Goal: Task Accomplishment & Management: Use online tool/utility

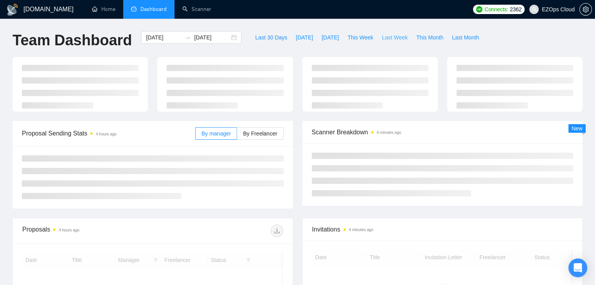
click at [382, 39] on span "Last Week" at bounding box center [395, 37] width 26 height 9
type input "[DATE]"
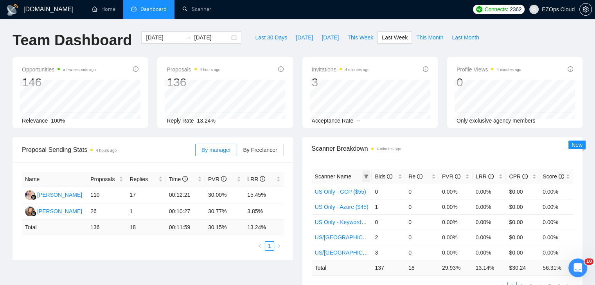
click at [364, 180] on span at bounding box center [366, 177] width 8 height 12
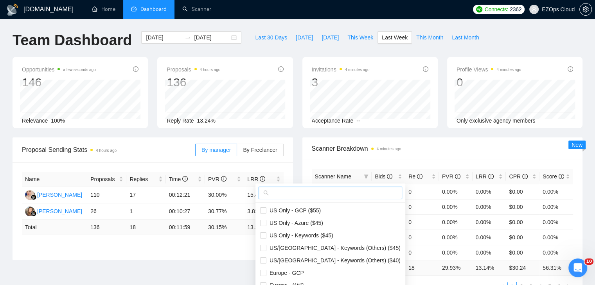
click at [299, 195] on input "text" at bounding box center [333, 193] width 127 height 9
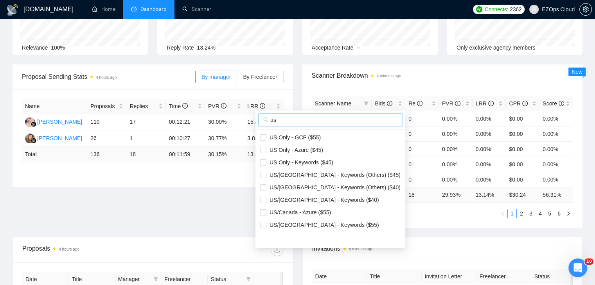
scroll to position [78, 0]
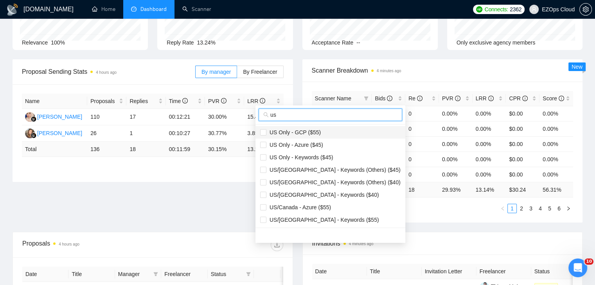
type input "us"
click at [292, 133] on span "US Only - GCP ($55)" at bounding box center [293, 132] width 54 height 6
checkbox input "true"
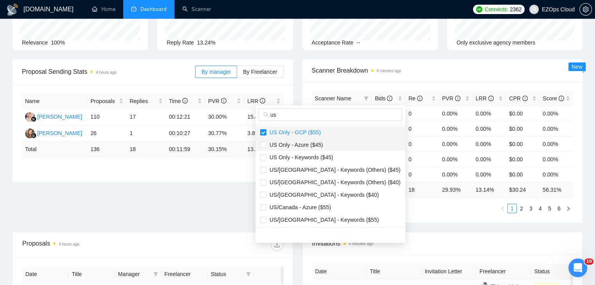
click at [308, 142] on span "US Only - Azure ($45)" at bounding box center [294, 145] width 57 height 6
click at [316, 151] on li "US Only - Azure ($45)" at bounding box center [330, 145] width 150 height 13
click at [306, 143] on span "US Only - Azure ($45)" at bounding box center [294, 145] width 57 height 6
checkbox input "true"
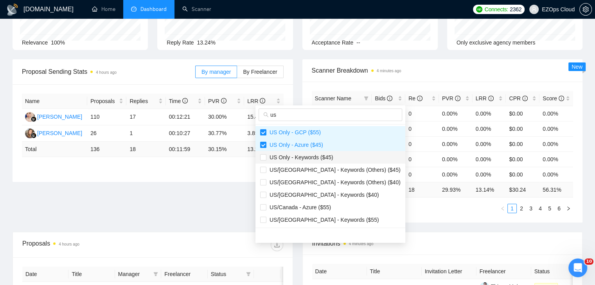
click at [319, 158] on span "US Only - Keywords ($45)" at bounding box center [299, 157] width 67 height 6
checkbox input "true"
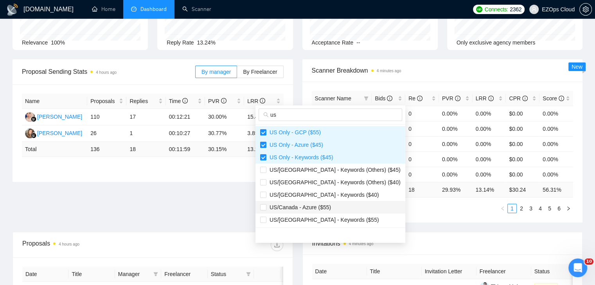
click at [323, 208] on span "US/Canada - Azure ($55)" at bounding box center [298, 207] width 65 height 6
checkbox input "true"
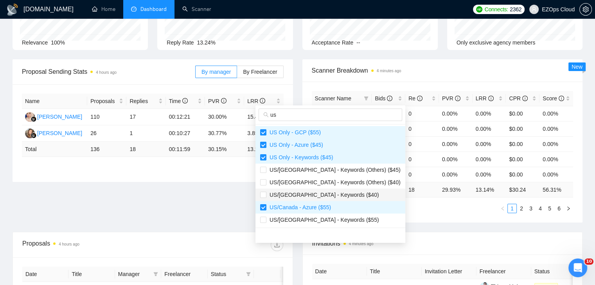
click at [327, 194] on span "US/[GEOGRAPHIC_DATA] - Keywords ($40)" at bounding box center [322, 195] width 113 height 6
checkbox input "true"
click at [334, 217] on span "US/[GEOGRAPHIC_DATA] - Keywords ($55)" at bounding box center [322, 220] width 113 height 6
checkbox input "true"
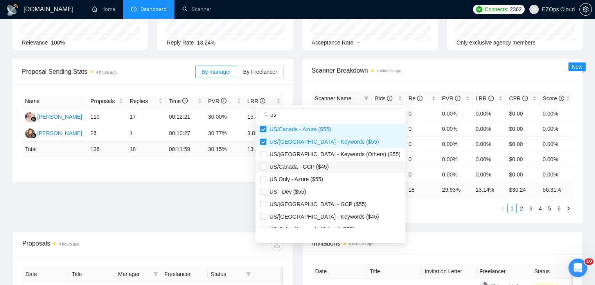
click at [326, 168] on span "US/Canada - GCP ($45)" at bounding box center [330, 167] width 140 height 9
checkbox input "true"
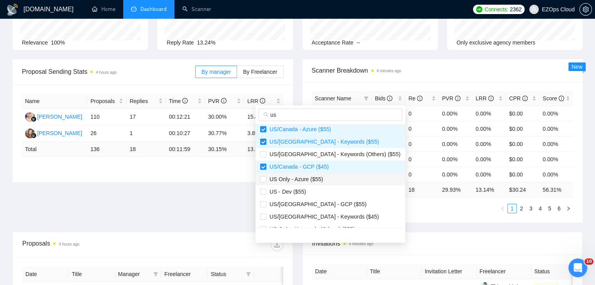
click at [324, 184] on li "US Only - Azure ($55)" at bounding box center [330, 179] width 150 height 13
checkbox input "true"
click at [325, 207] on span "US/[GEOGRAPHIC_DATA] - GCP ($55)" at bounding box center [330, 204] width 140 height 9
checkbox input "true"
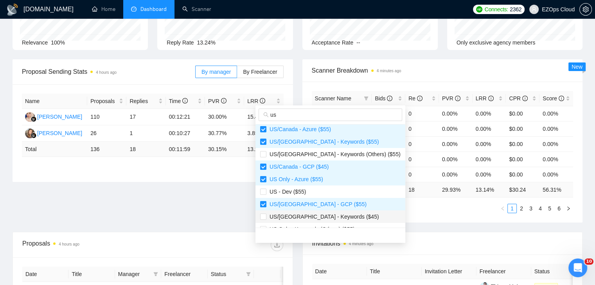
click at [335, 215] on span "US/[GEOGRAPHIC_DATA] - Keywords ($45)" at bounding box center [322, 217] width 113 height 6
checkbox input "true"
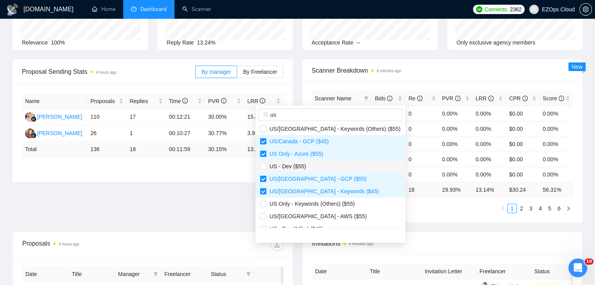
scroll to position [117, 0]
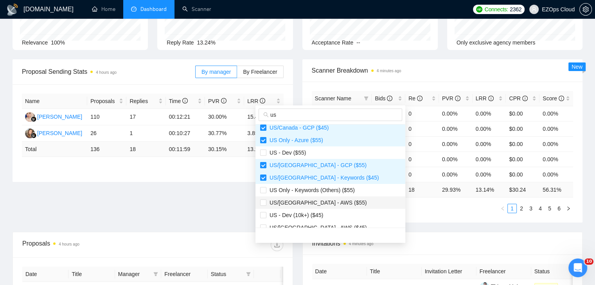
click at [325, 201] on span "US/[GEOGRAPHIC_DATA] - AWS ($55)" at bounding box center [316, 203] width 100 height 6
checkbox input "true"
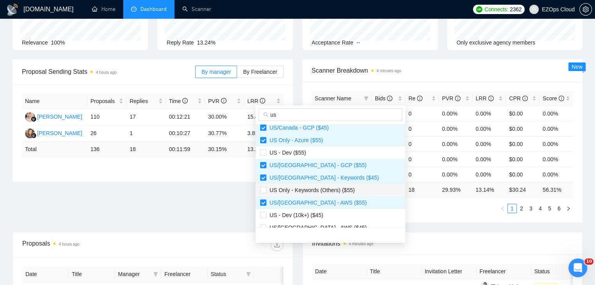
scroll to position [156, 0]
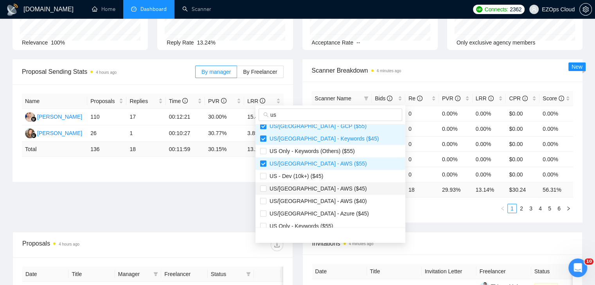
click at [330, 190] on span "US/[GEOGRAPHIC_DATA] - AWS ($45)" at bounding box center [330, 189] width 140 height 9
checkbox input "true"
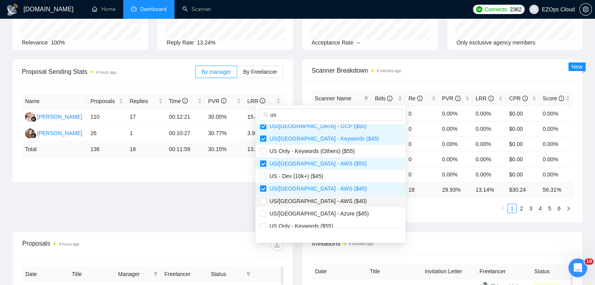
click at [340, 203] on span "US/[GEOGRAPHIC_DATA] - AWS ($40)" at bounding box center [330, 201] width 140 height 9
checkbox input "true"
click at [336, 212] on span "US/[GEOGRAPHIC_DATA] - Azure ($45)" at bounding box center [330, 214] width 140 height 9
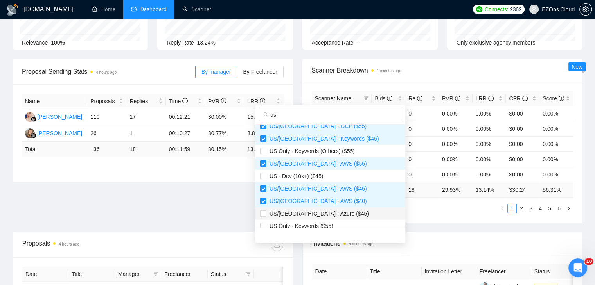
checkbox input "true"
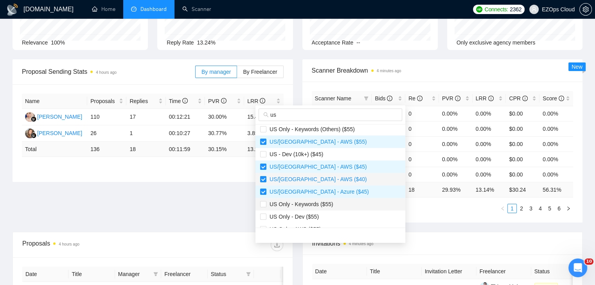
scroll to position [200, 0]
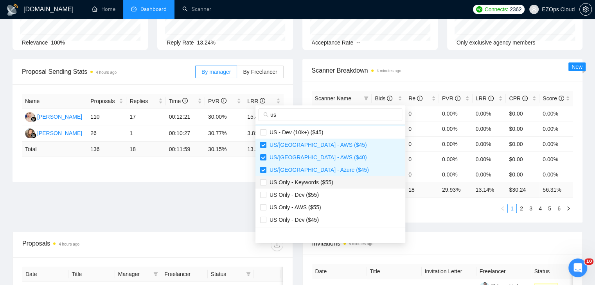
click at [328, 182] on span "US Only - Keywords ($55)" at bounding box center [299, 182] width 67 height 6
checkbox input "true"
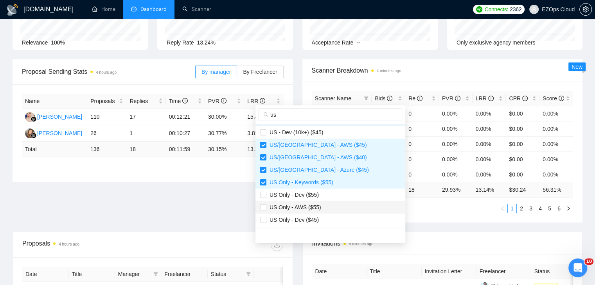
click at [327, 205] on span "US Only - AWS ($55)" at bounding box center [330, 207] width 140 height 9
checkbox input "true"
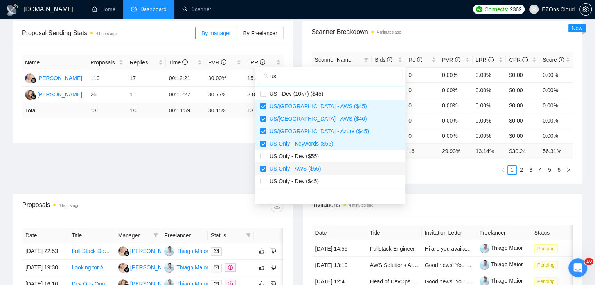
scroll to position [156, 0]
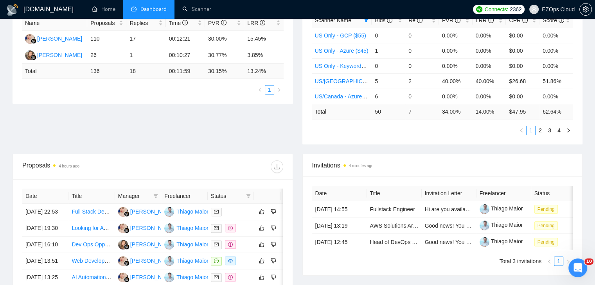
click at [436, 154] on div "Invitations 4 minutes ago Date Title Invitation Letter Freelancer Status [DATE]…" at bounding box center [442, 215] width 280 height 122
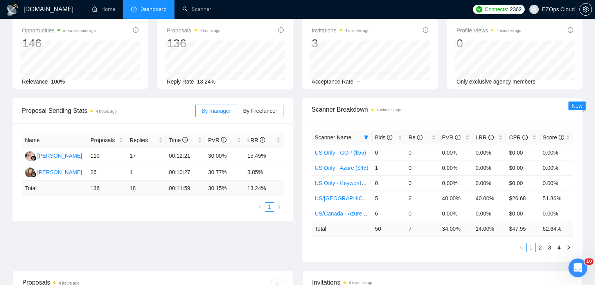
scroll to position [0, 0]
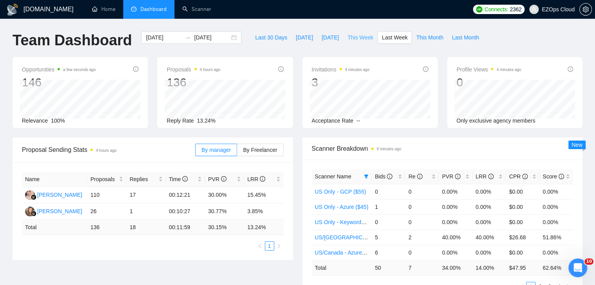
click at [350, 39] on span "This Week" at bounding box center [360, 37] width 26 height 9
type input "[DATE]"
click at [366, 174] on icon "filter" at bounding box center [366, 176] width 5 height 5
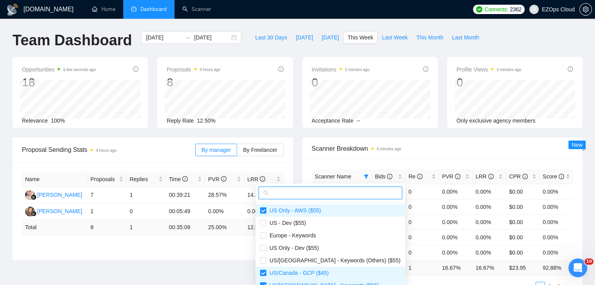
click at [342, 193] on input "text" at bounding box center [333, 193] width 127 height 9
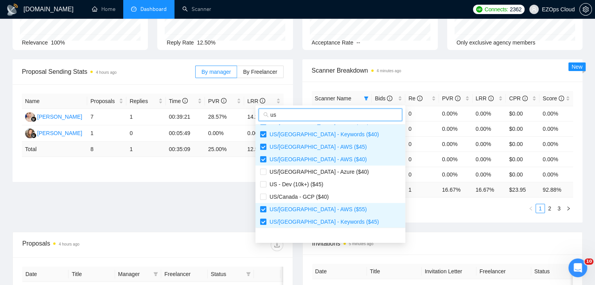
scroll to position [150, 0]
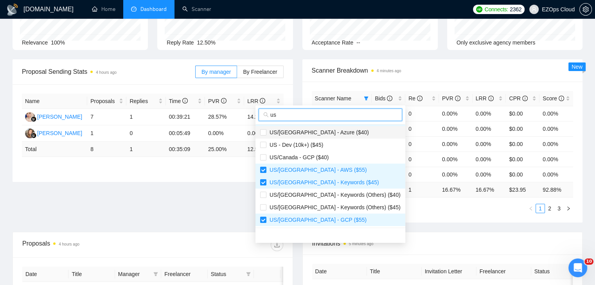
type input "us"
click at [316, 136] on span "US/[GEOGRAPHIC_DATA] - Azure ($40)" at bounding box center [330, 132] width 140 height 9
checkbox input "true"
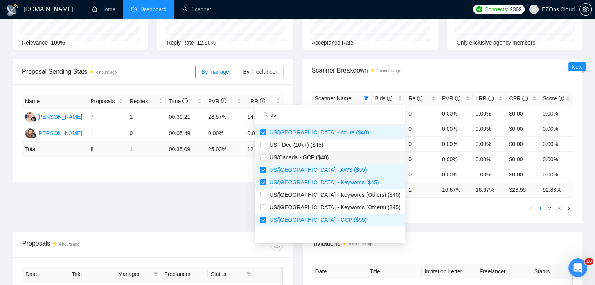
click at [325, 156] on span "US/Canada - GCP ($40)" at bounding box center [330, 157] width 140 height 9
checkbox input "true"
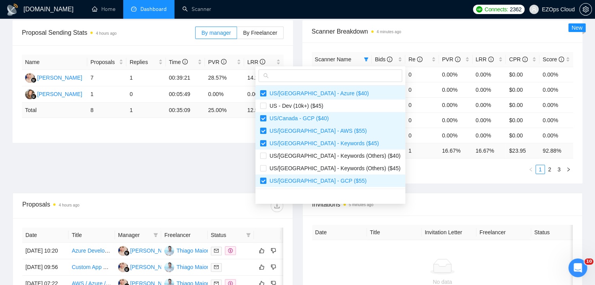
click at [439, 157] on td "16.67 %" at bounding box center [456, 150] width 34 height 15
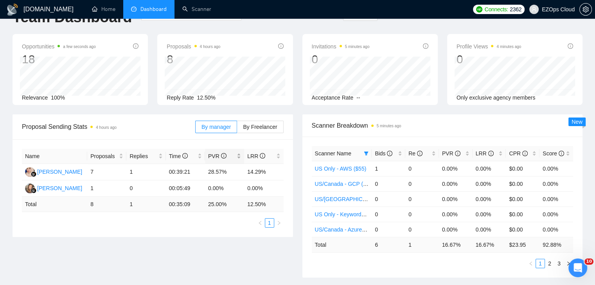
scroll to position [0, 0]
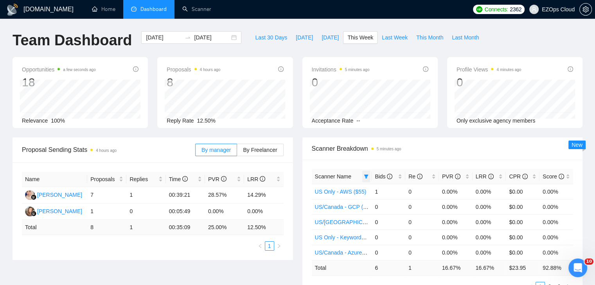
click at [366, 171] on span at bounding box center [366, 177] width 8 height 12
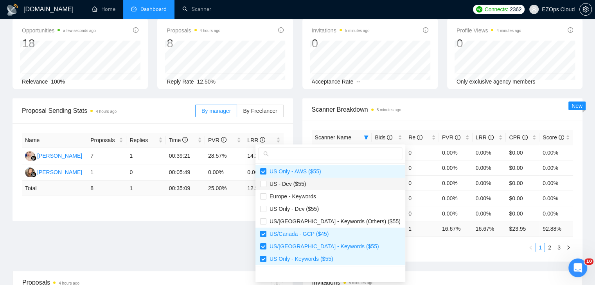
click at [315, 186] on span "US - Dev ($55)" at bounding box center [330, 184] width 140 height 9
checkbox input "true"
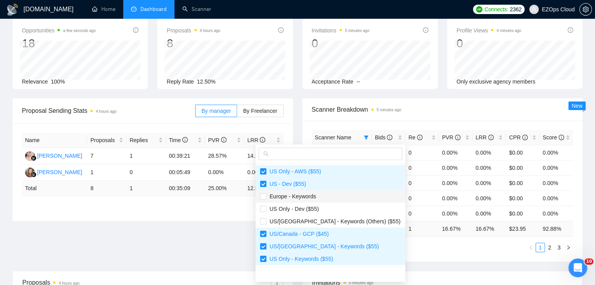
click at [322, 199] on span "Europe - Keywords" at bounding box center [330, 196] width 140 height 9
checkbox input "true"
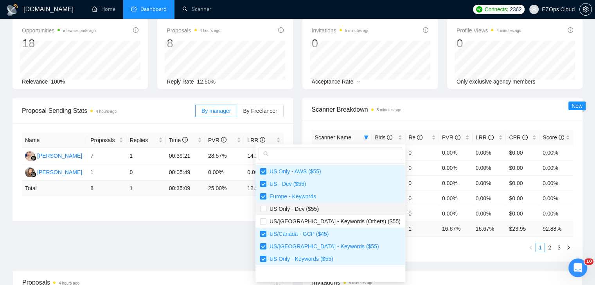
click at [322, 213] on span "US Only - Dev ($55)" at bounding box center [330, 209] width 140 height 9
checkbox input "true"
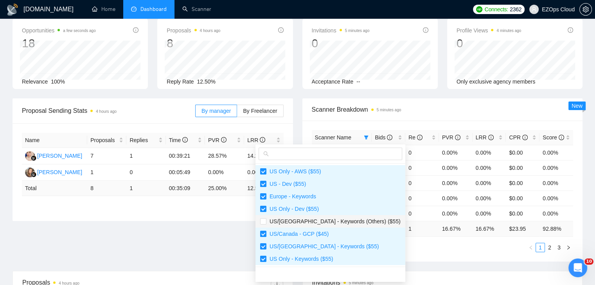
click at [323, 219] on span "US/[GEOGRAPHIC_DATA] - Keywords (Others) ($55)" at bounding box center [333, 222] width 134 height 6
checkbox input "true"
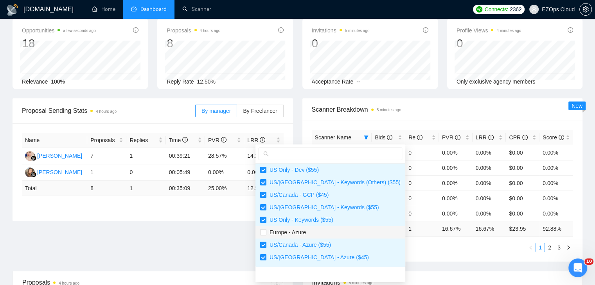
click at [329, 232] on span "Europe - Azure" at bounding box center [330, 232] width 140 height 9
checkbox input "true"
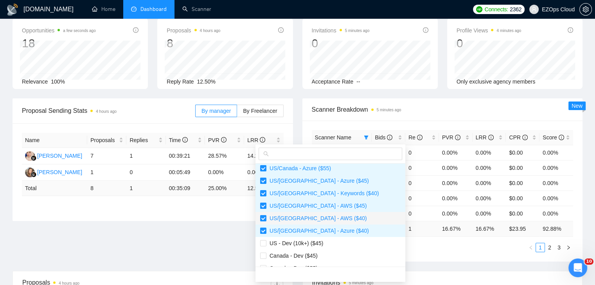
scroll to position [117, 0]
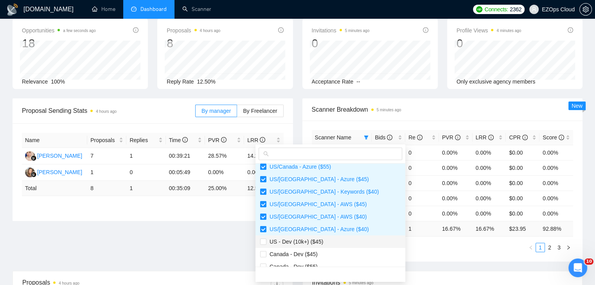
click at [322, 242] on span "US - Dev (10k+) ($45)" at bounding box center [330, 242] width 140 height 9
checkbox input "true"
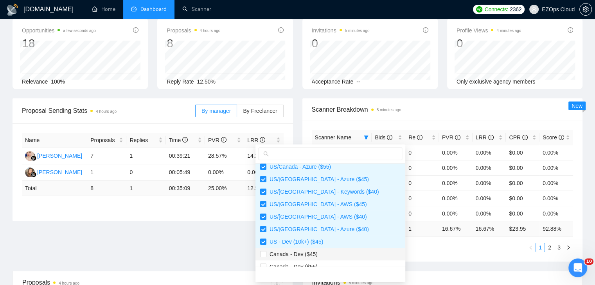
click at [323, 255] on span "Canada - Dev ($45)" at bounding box center [330, 254] width 140 height 9
checkbox input "true"
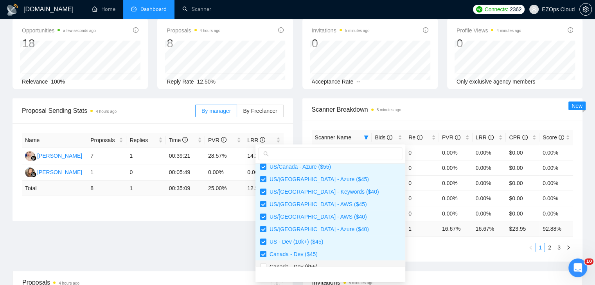
click at [325, 263] on span "Canada - Dev ($55)" at bounding box center [330, 267] width 140 height 9
checkbox input "true"
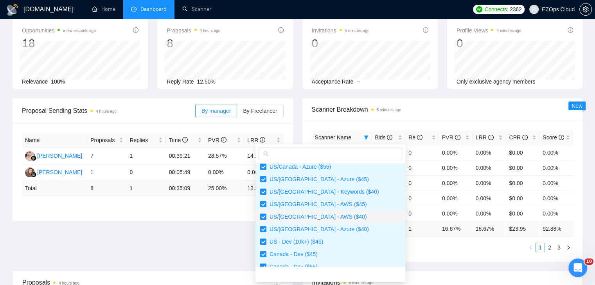
scroll to position [213, 0]
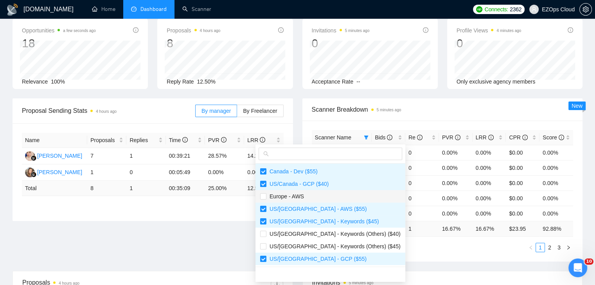
click at [312, 199] on span "Europe - AWS" at bounding box center [330, 196] width 140 height 9
checkbox input "true"
click at [330, 233] on span "US/[GEOGRAPHIC_DATA] - Keywords (Others) ($40)" at bounding box center [333, 234] width 134 height 6
checkbox input "true"
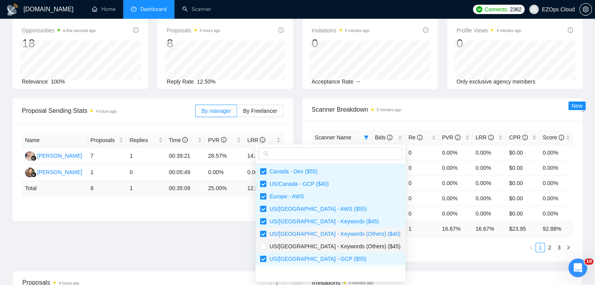
click at [332, 246] on span "US/[GEOGRAPHIC_DATA] - Keywords (Others) ($45)" at bounding box center [333, 247] width 134 height 6
checkbox input "true"
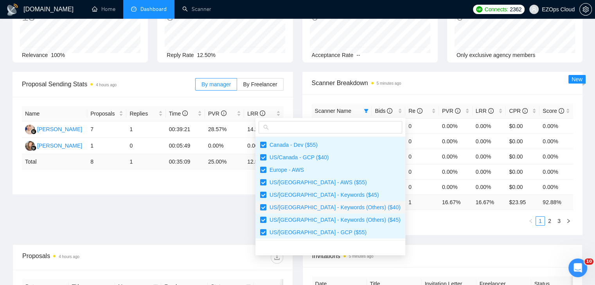
scroll to position [78, 0]
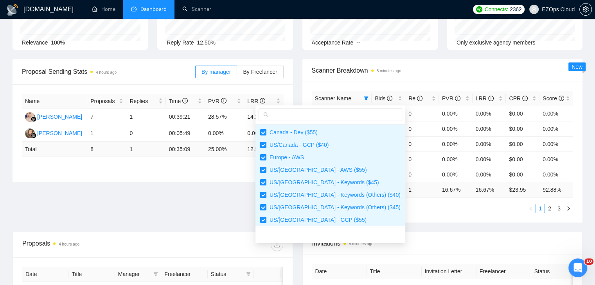
click at [410, 224] on div "Proposal Sending Stats 4 hours ago By manager By Freelancer Name Proposals Repl…" at bounding box center [297, 145] width 579 height 173
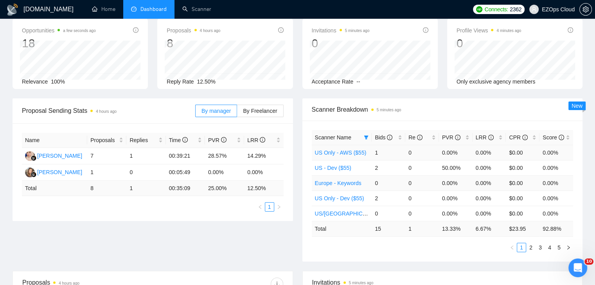
scroll to position [0, 0]
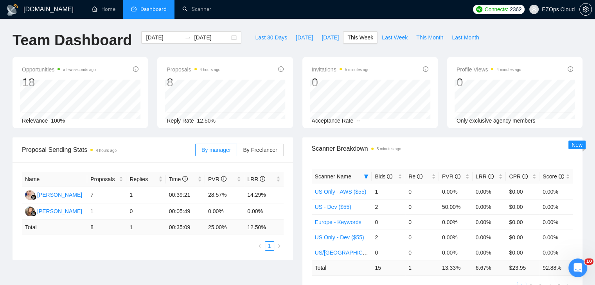
click at [363, 182] on th "Scanner Name" at bounding box center [342, 176] width 60 height 15
click at [364, 178] on icon "filter" at bounding box center [366, 176] width 5 height 5
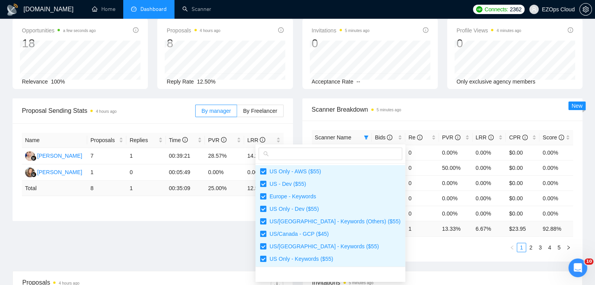
click at [419, 105] on span "Scanner Breakdown 5 minutes ago" at bounding box center [443, 110] width 262 height 10
